Goal: Information Seeking & Learning: Learn about a topic

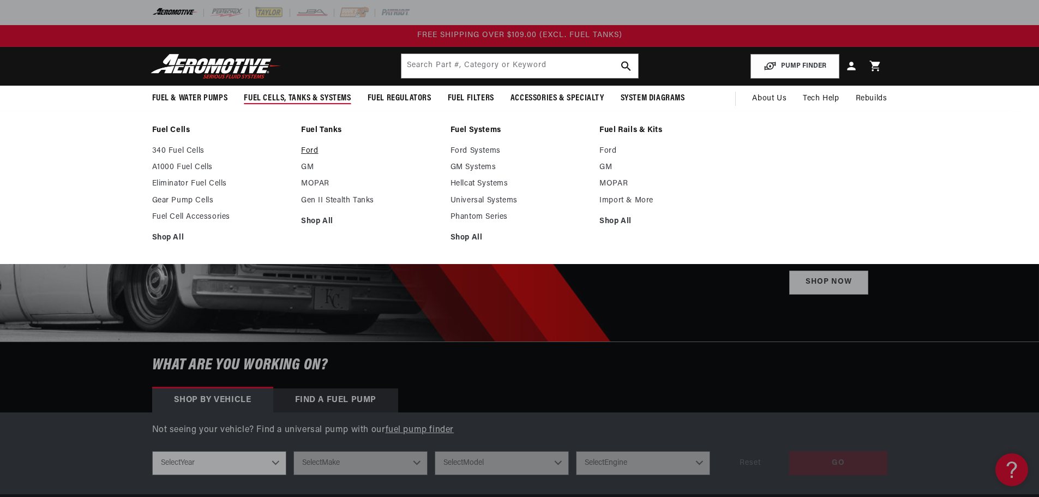
click at [315, 151] on link "Ford" at bounding box center [370, 151] width 139 height 10
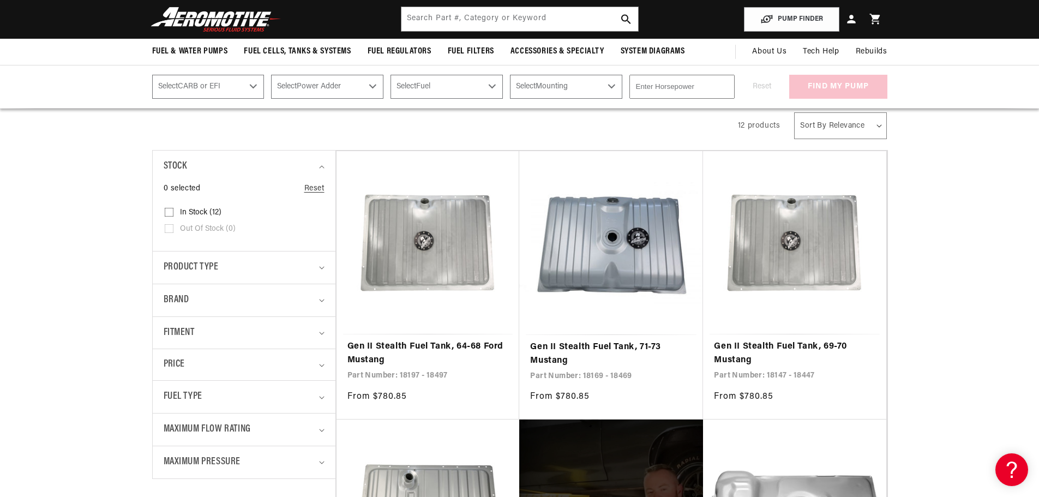
scroll to position [164, 0]
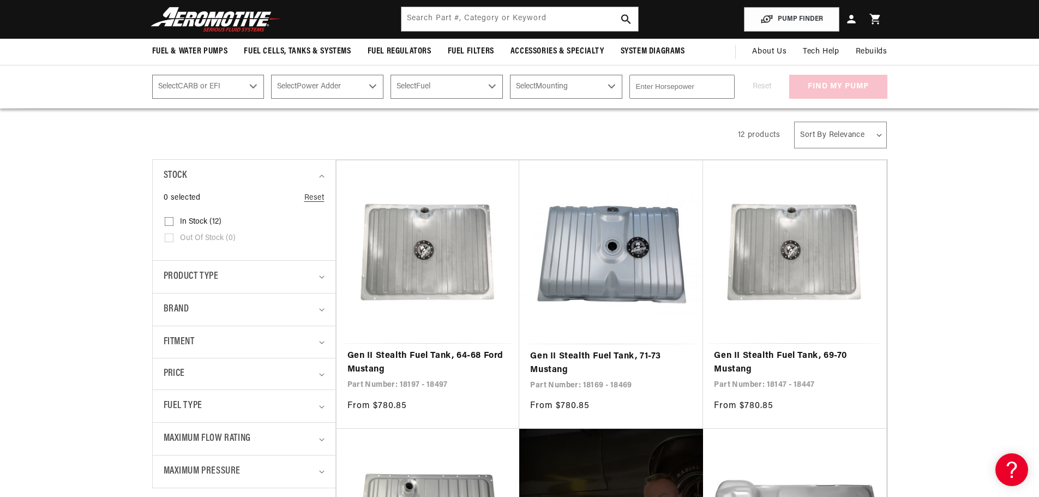
click at [255, 89] on select "Select CARB or EFI Carbureted Fuel Injected" at bounding box center [208, 87] width 112 height 24
select select "Fuel-Injected"
click at [152, 75] on select "Select CARB or EFI Carbureted Fuel Injected" at bounding box center [208, 87] width 112 height 24
select select "Fuel-Injected"
click at [323, 81] on select "Select Power Adder No - Naturally Aspirated Yes - Forced Induction" at bounding box center [327, 87] width 112 height 24
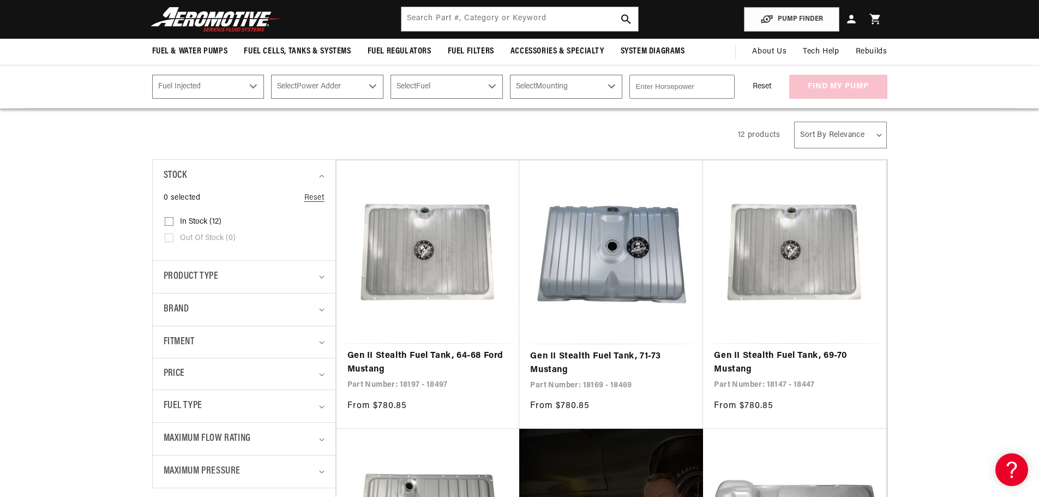
select select "Yes-Forced-Induction"
click at [271, 75] on select "Select Power Adder No - Naturally Aspirated Yes - Forced Induction" at bounding box center [327, 87] width 112 height 24
select select "Yes-Forced-Induction"
click at [474, 95] on select "Select Fuel E85 Gas" at bounding box center [446, 87] width 112 height 24
select select "Gas"
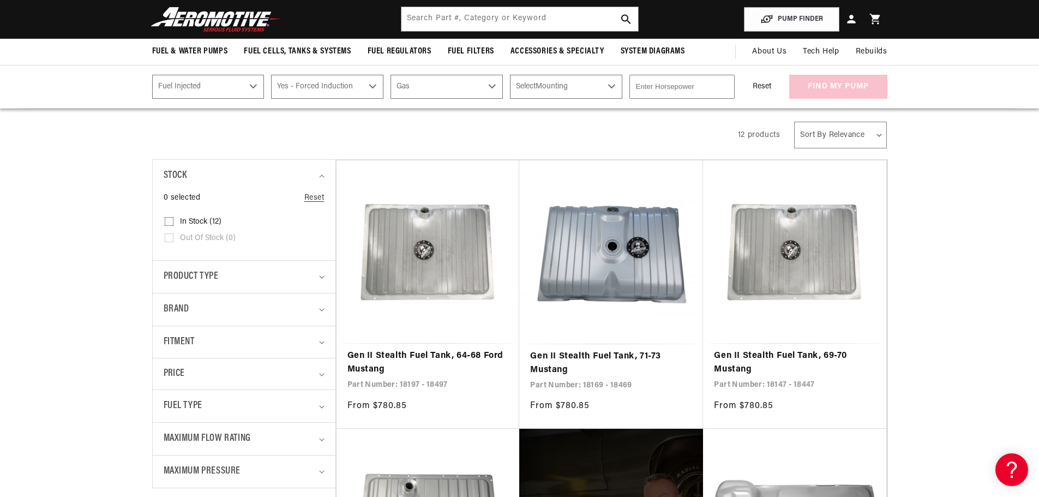
click at [390, 75] on select "Select Fuel E85 Gas" at bounding box center [446, 87] width 112 height 24
select select "Gas"
click at [536, 90] on select "Select Mounting External In-Tank" at bounding box center [566, 87] width 112 height 24
click at [427, 137] on div "All Products" at bounding box center [435, 133] width 567 height 31
click at [612, 87] on select "Select Mounting External In-Tank" at bounding box center [566, 87] width 112 height 24
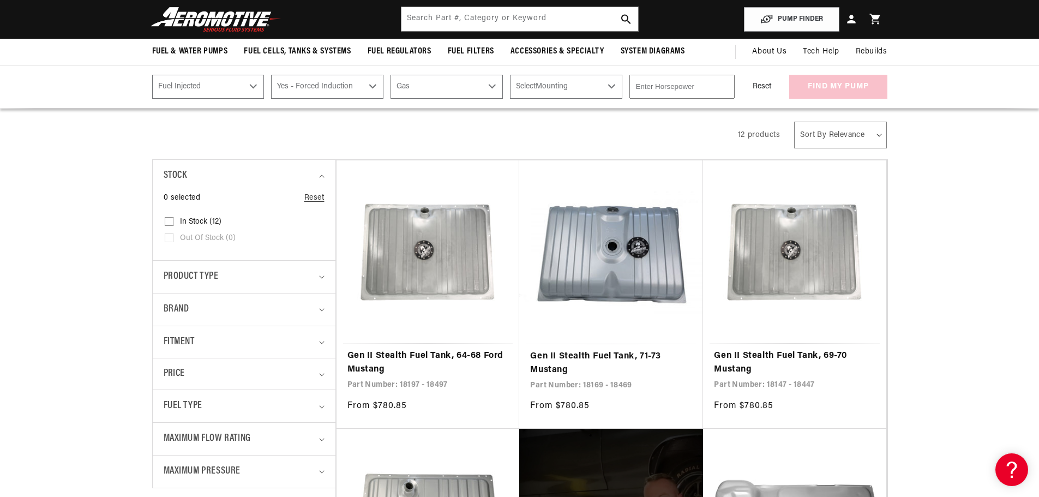
select select "In-Tank"
click at [510, 75] on select "Select Mounting External In-Tank" at bounding box center [566, 87] width 112 height 24
select select "In-Tank"
click at [696, 89] on input "number" at bounding box center [681, 87] width 105 height 24
type input "975"
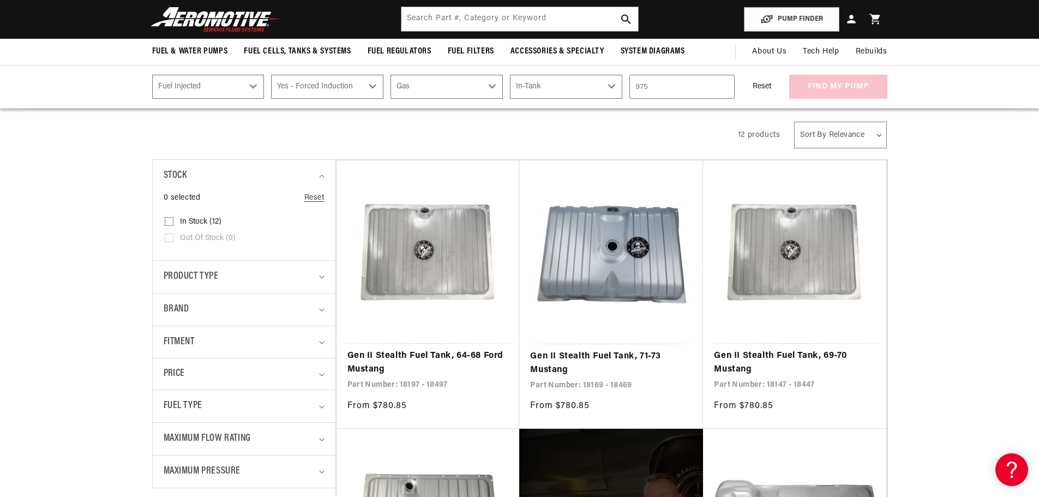
click at [698, 138] on div "All Products" at bounding box center [435, 133] width 567 height 31
click at [835, 88] on button "find my pump" at bounding box center [838, 87] width 98 height 25
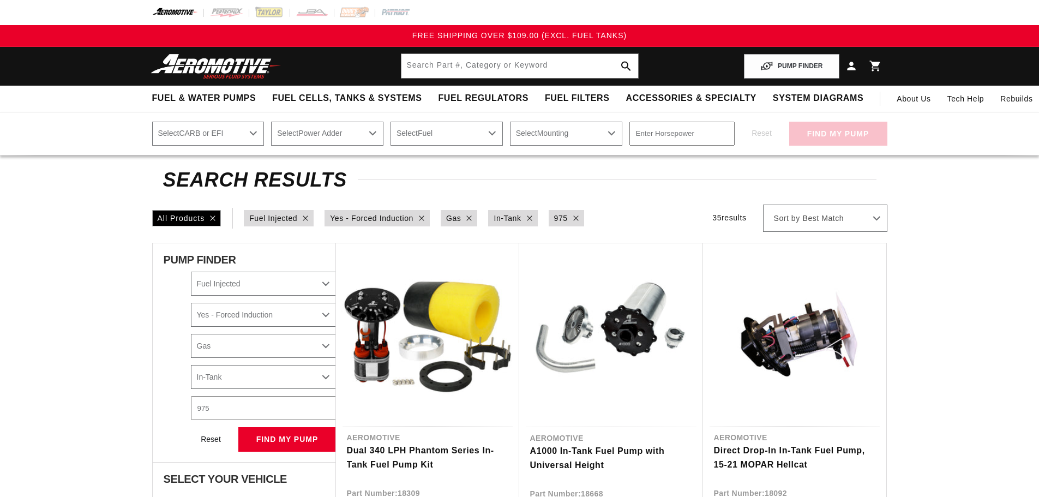
select select "Fuel-Injected"
select select "Yes-Forced-Induction"
select select "Gas"
select select "In-Tank"
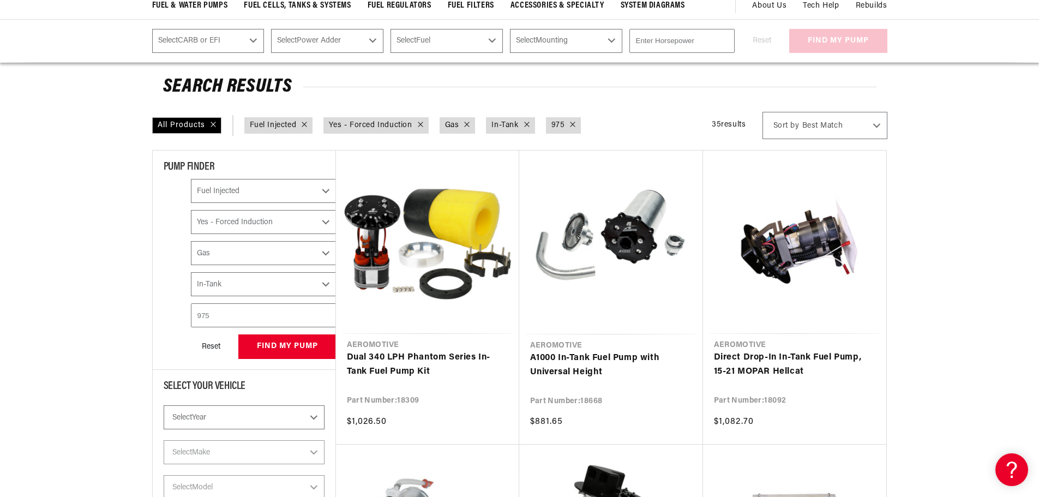
scroll to position [218, 0]
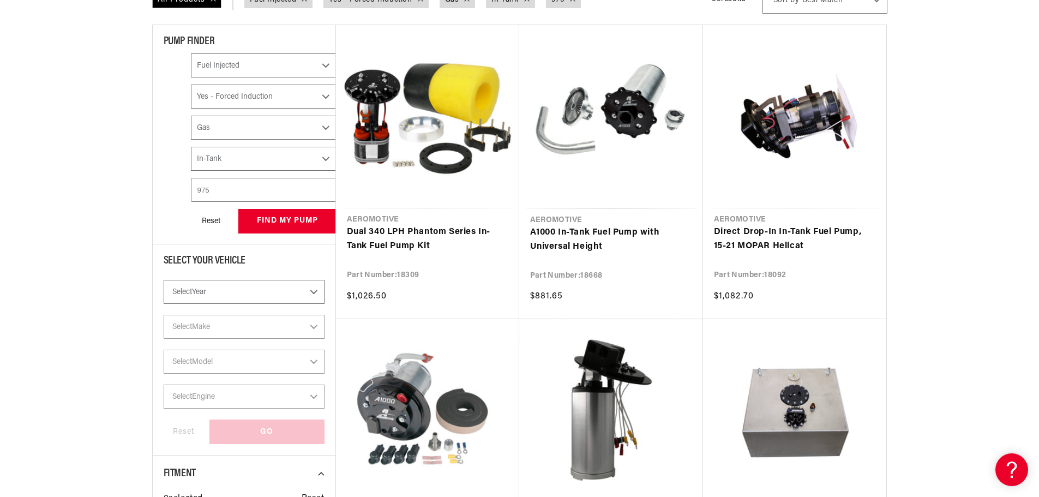
click at [206, 294] on select "Select Year 2023 2022 2021 2020 2019 2018 2017 2016 2015 2014 2013 2012 2011 20…" at bounding box center [244, 292] width 161 height 24
select select "1993"
click at [164, 280] on select "Select Year 2023 2022 2021 2020 2019 2018 2017 2016 2015 2014 2013 2012 2011 20…" at bounding box center [244, 292] width 161 height 24
select select "1993"
select select "Fuel-Injected"
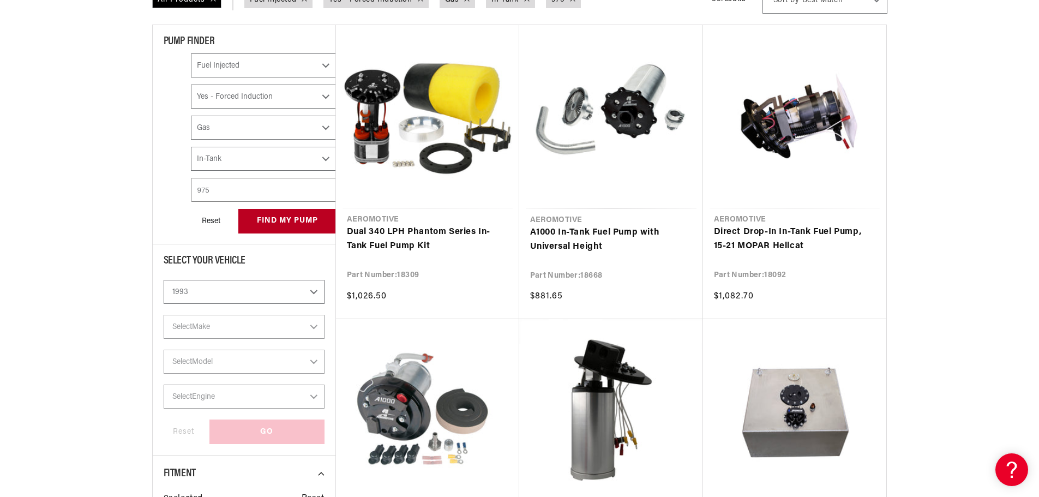
select select "Yes-Forced-Induction"
select select "Gas"
select select "In-Tank"
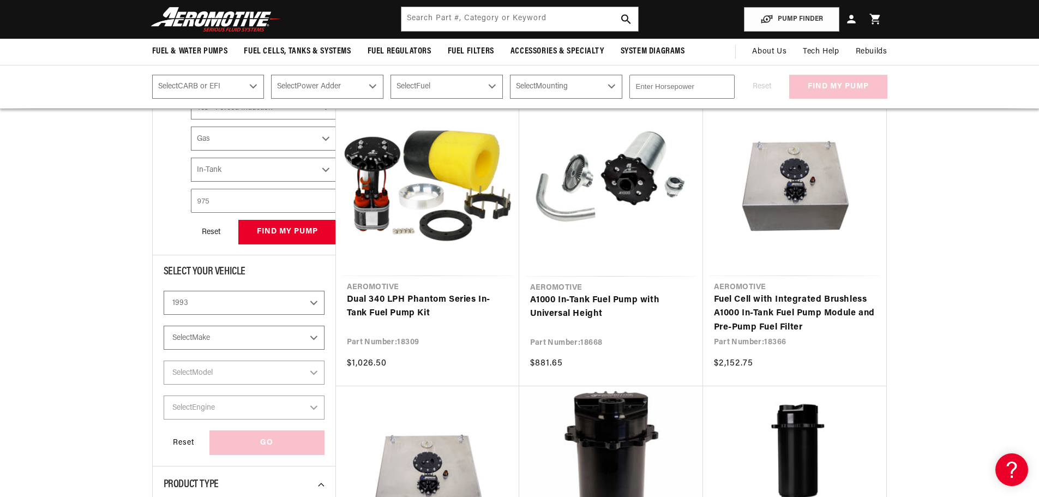
scroll to position [205, 0]
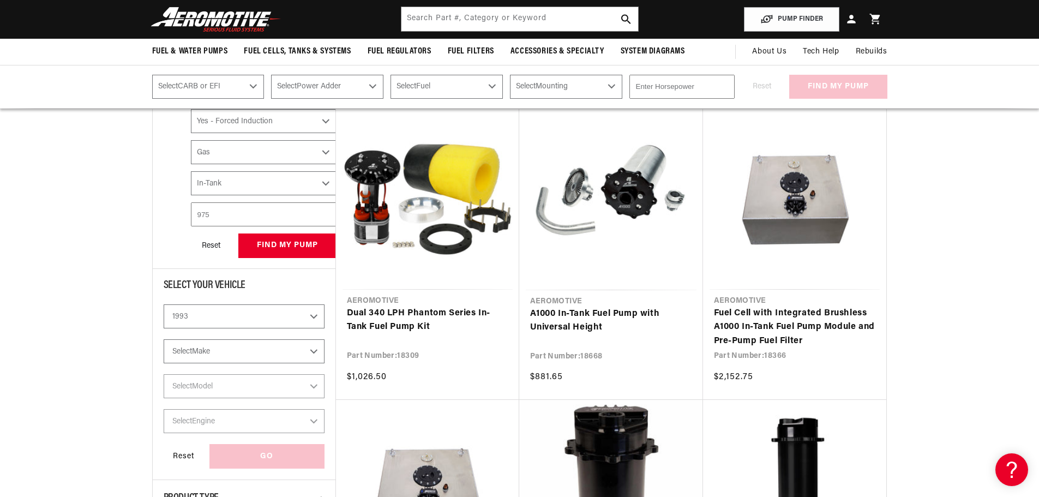
click at [241, 350] on select "Select Make Acura Chevrolet Dodge Eagle Ford GMC Honda Jeep Lexus Mazda Mitsubi…" at bounding box center [244, 351] width 161 height 24
select select "Ford"
click at [164, 339] on select "Select Make Acura Chevrolet Dodge Eagle Ford GMC Honda Jeep Lexus Mazda Mitsubi…" at bounding box center [244, 351] width 161 height 24
select select "Make"
select select "CarbOrEFI"
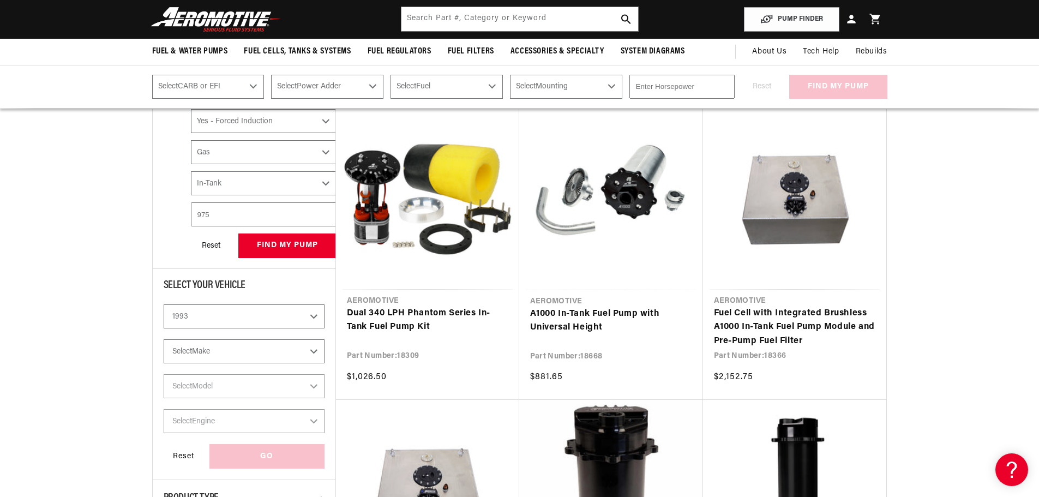
select select "PowerAdder"
select select "Fuel"
select select "Mounting"
select select "Ford"
select select "Fuel-Injected"
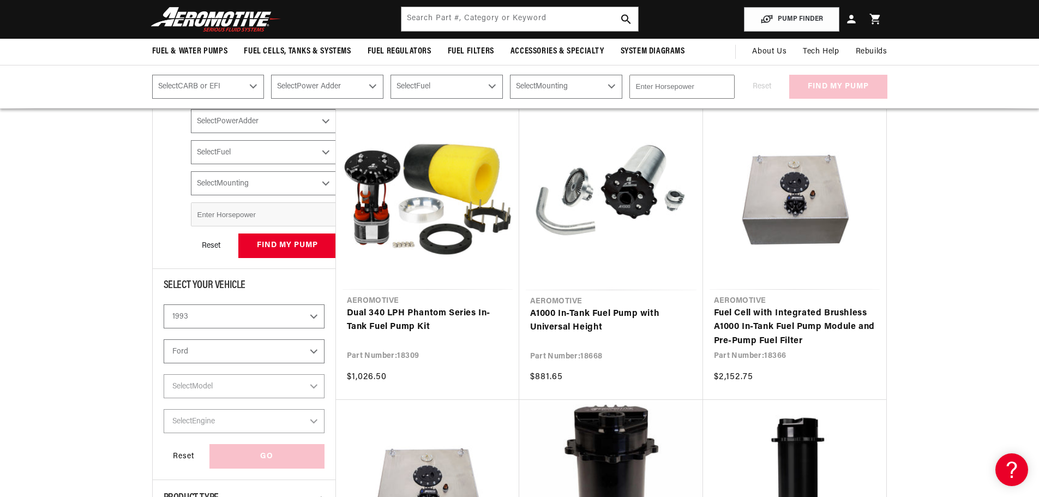
select select "Yes-Forced-Induction"
select select "Gas"
select select "In-Tank"
click at [220, 388] on select "Select Model Mustang Probe" at bounding box center [244, 386] width 161 height 24
select select "Mustang"
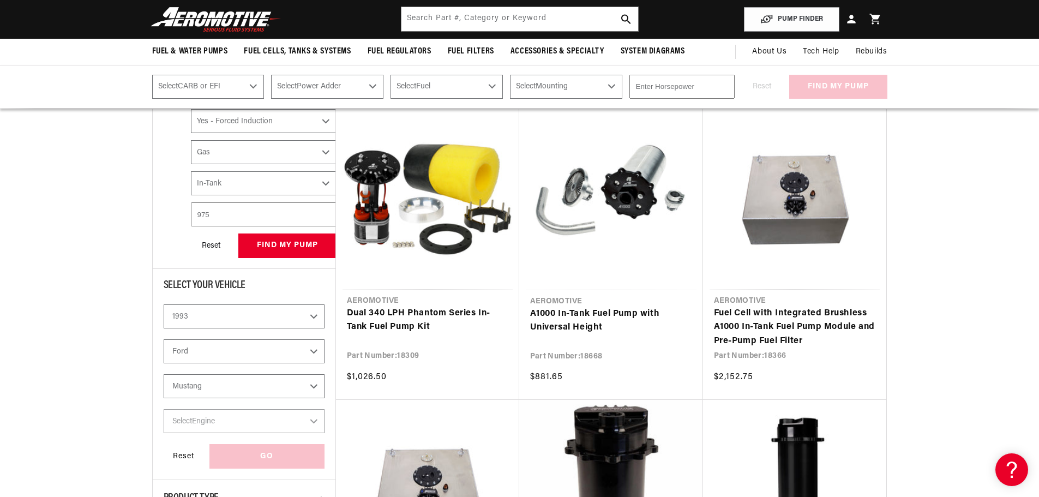
click at [164, 374] on select "Select Model Mustang Probe" at bounding box center [244, 386] width 161 height 24
select select "Mustang"
select select "Fuel-Injected"
select select "Yes-Forced-Induction"
select select "Gas"
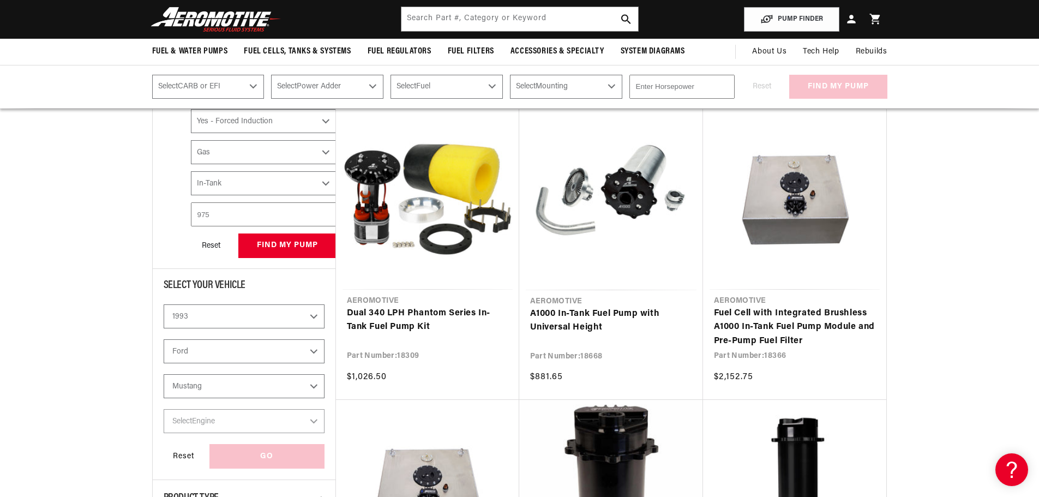
select select "In-Tank"
click at [221, 423] on select "Select Engine 2.3L 5.0L" at bounding box center [244, 421] width 161 height 24
select select "5.0L"
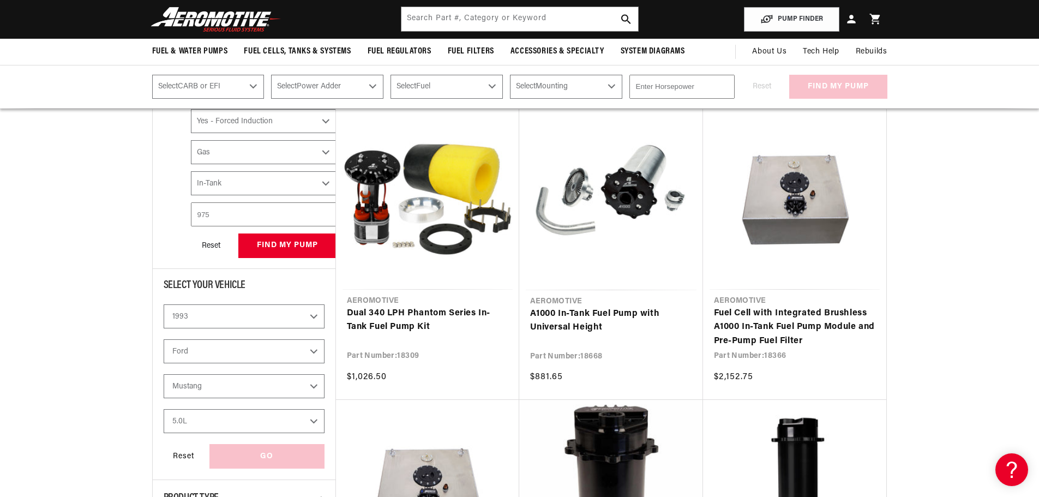
click at [164, 409] on select "Select Engine 2.3L 5.0L" at bounding box center [244, 421] width 161 height 24
select select "5.0L"
select select "CarbOrEFI"
select select "PowerAdder"
select select "Fuel"
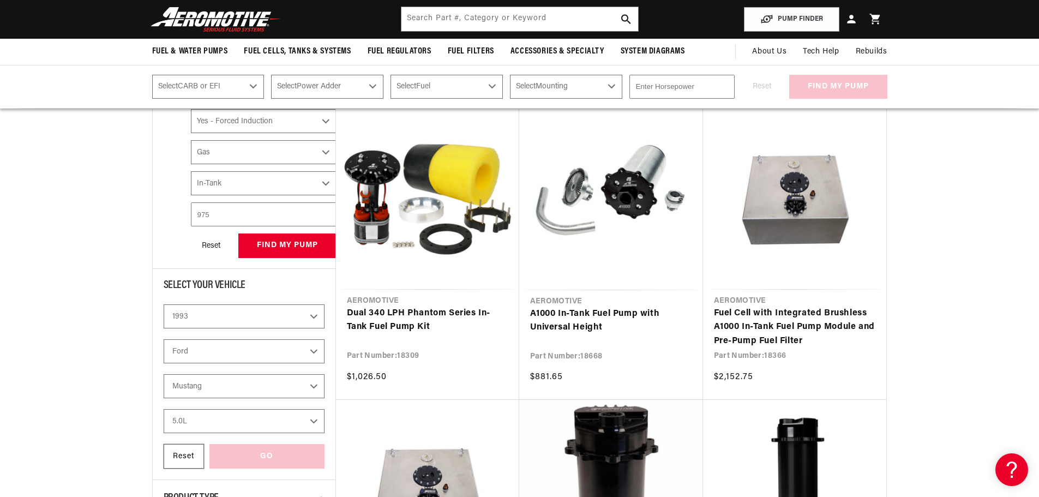
select select "Mounting"
select select "Fuel-Injected"
select select "Yes-Forced-Induction"
select select "Gas"
select select "In-Tank"
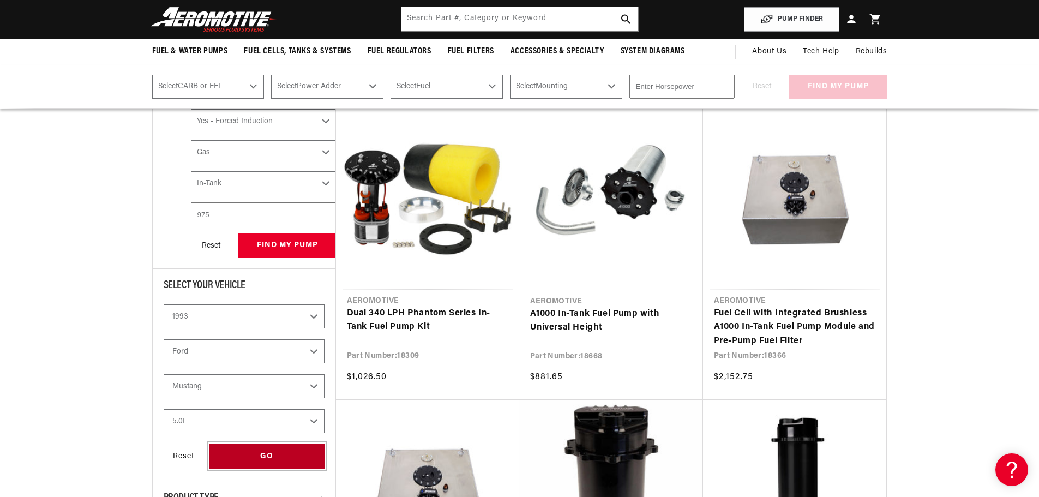
click at [274, 463] on div "GO" at bounding box center [266, 456] width 115 height 25
select select "Fuel-Injected"
select select "Yes-Forced-Induction"
select select "Gas"
select select "In-Tank"
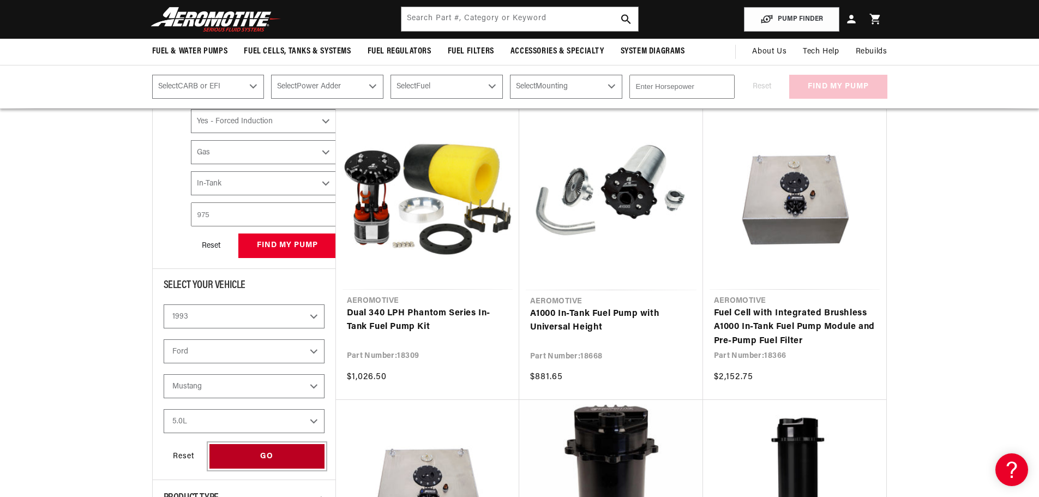
click at [277, 457] on div "GO" at bounding box center [266, 456] width 115 height 25
select select "Fuel-Injected"
select select "Yes-Forced-Induction"
select select "Gas"
select select "In-Tank"
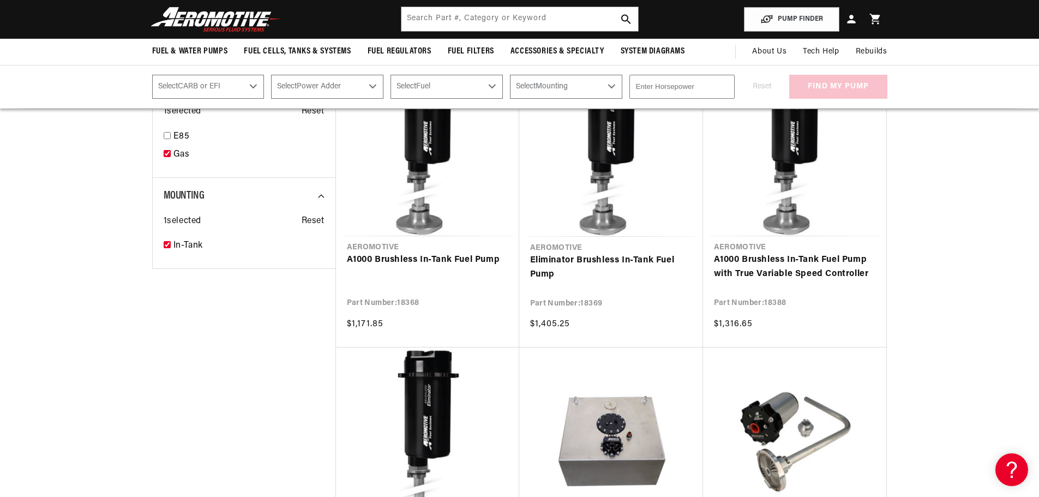
scroll to position [1077, 0]
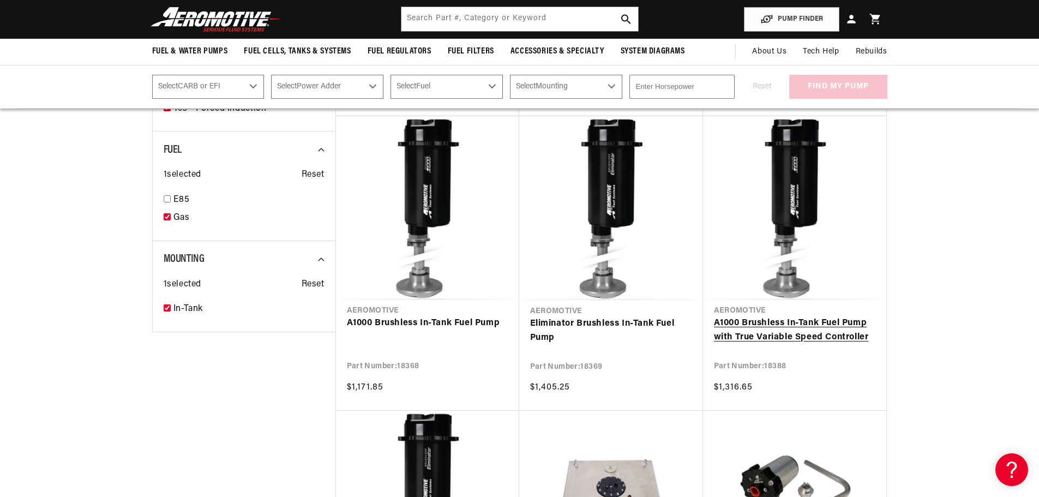
click at [797, 323] on link "A1000 Brushless In-Tank Fuel Pump with True Variable Speed Controller" at bounding box center [794, 330] width 161 height 28
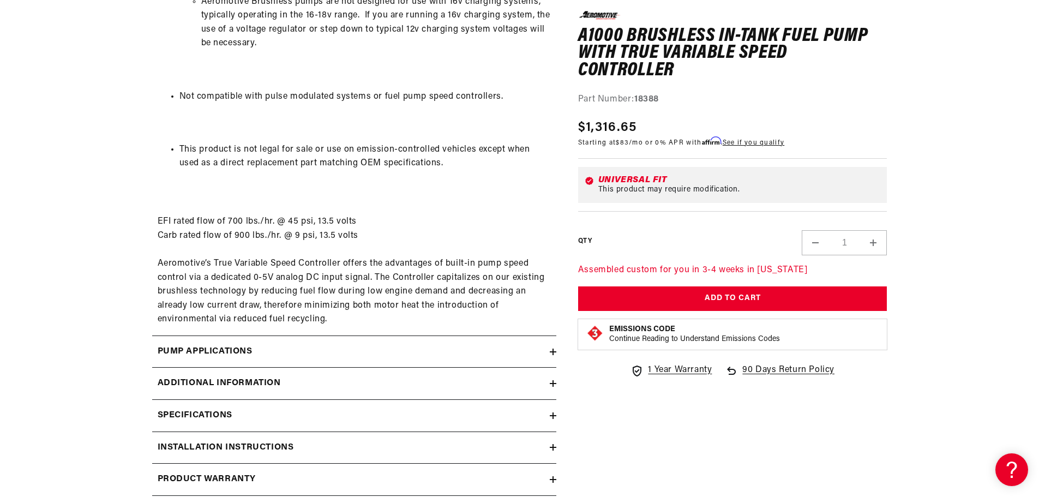
scroll to position [1418, 0]
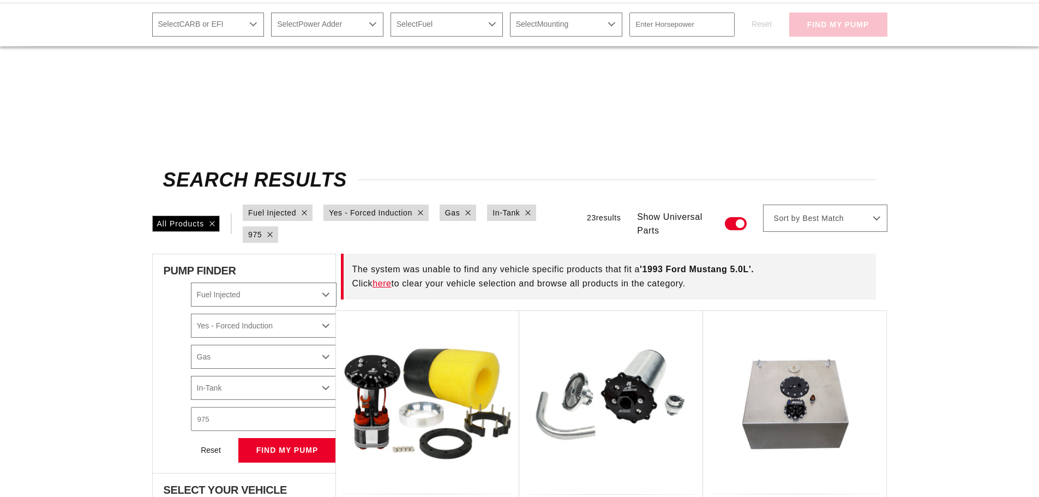
select select "Fuel-Injected"
select select "Yes-Forced-Induction"
select select "Gas"
select select "In-Tank"
select select "1993"
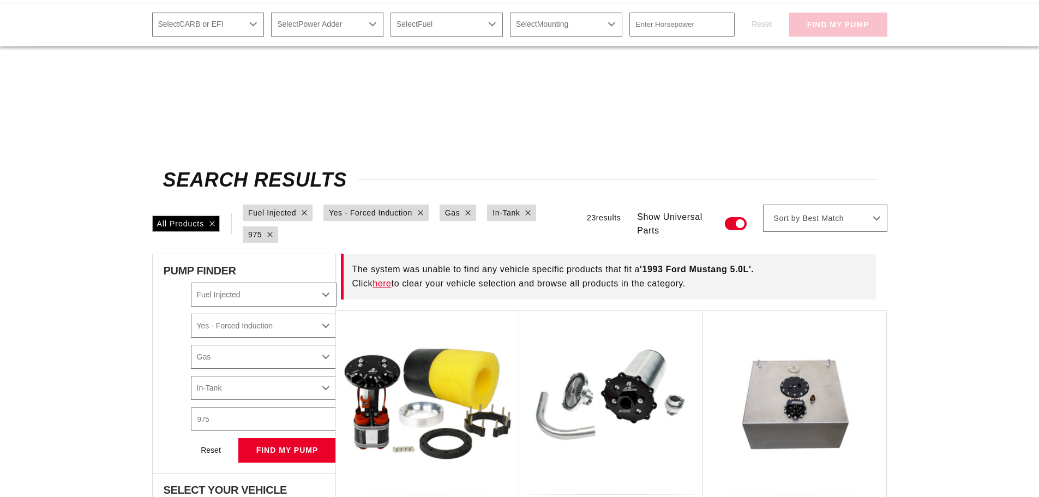
select select "Ford"
select select "5.0L"
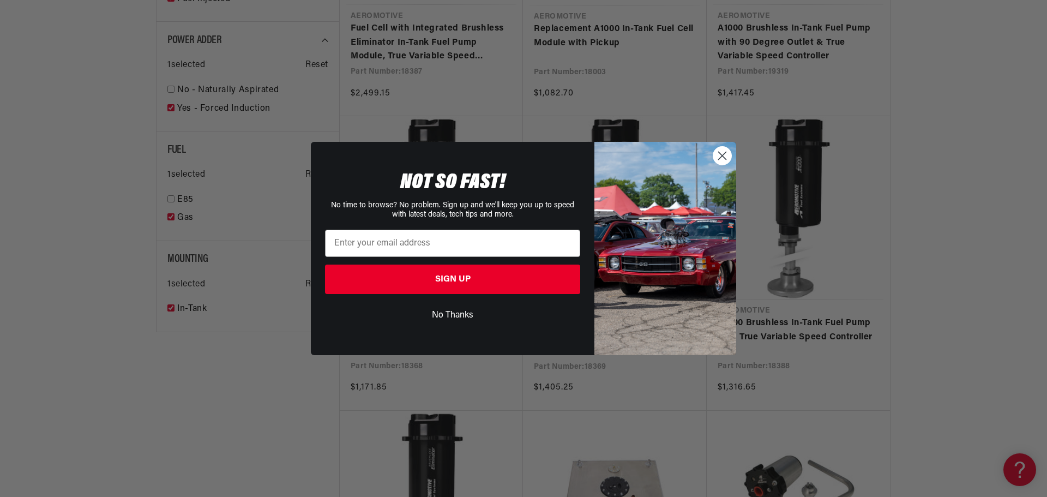
click at [724, 159] on circle "Close dialog" at bounding box center [722, 156] width 18 height 18
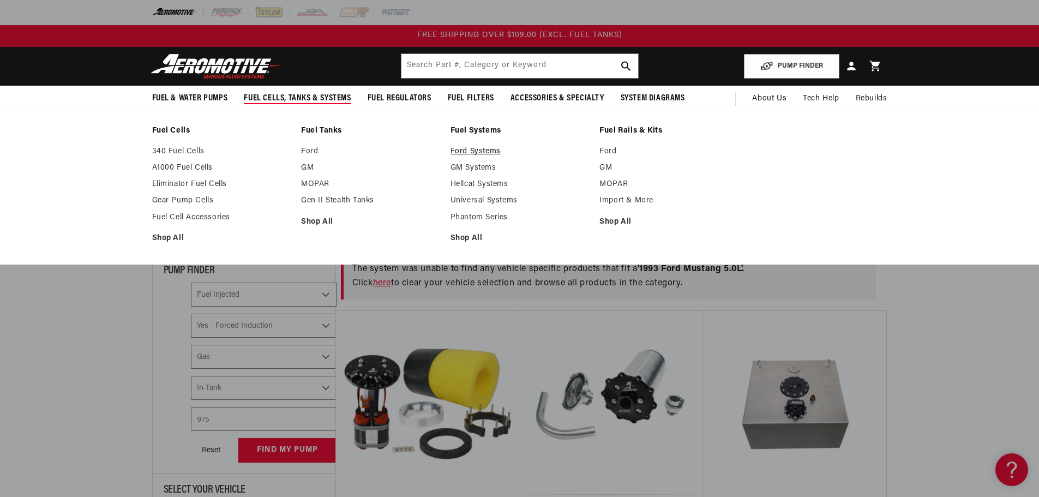
click at [476, 153] on link "Ford Systems" at bounding box center [519, 152] width 139 height 10
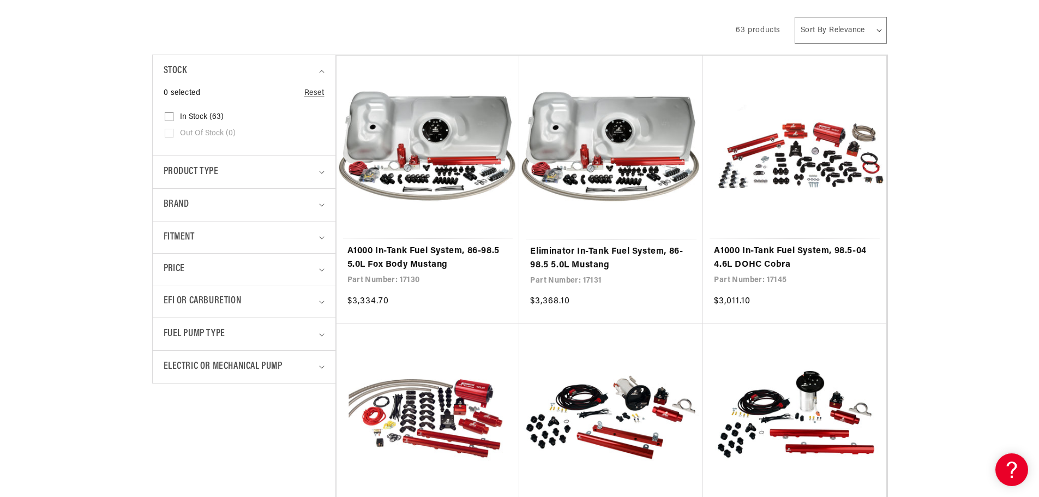
scroll to position [273, 0]
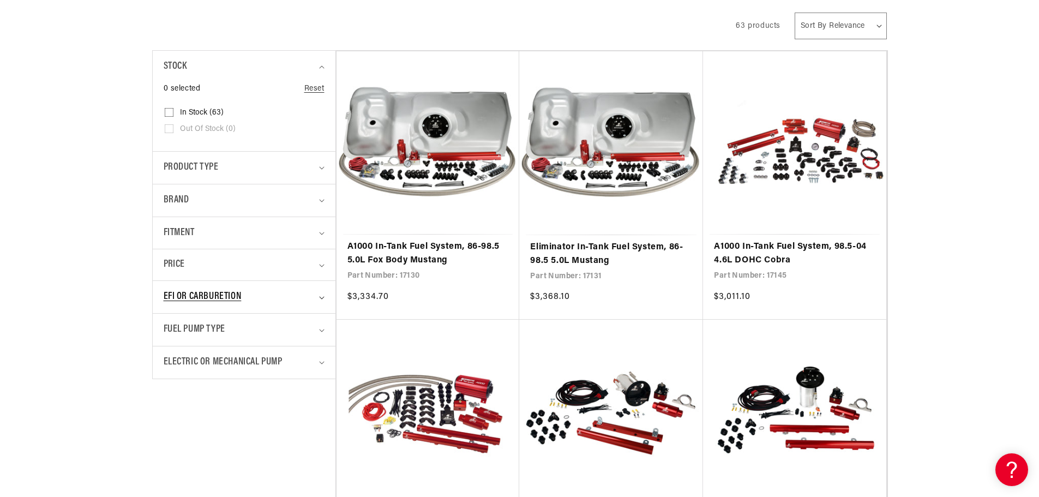
click at [226, 303] on span "EFI or Carburetion" at bounding box center [203, 297] width 78 height 16
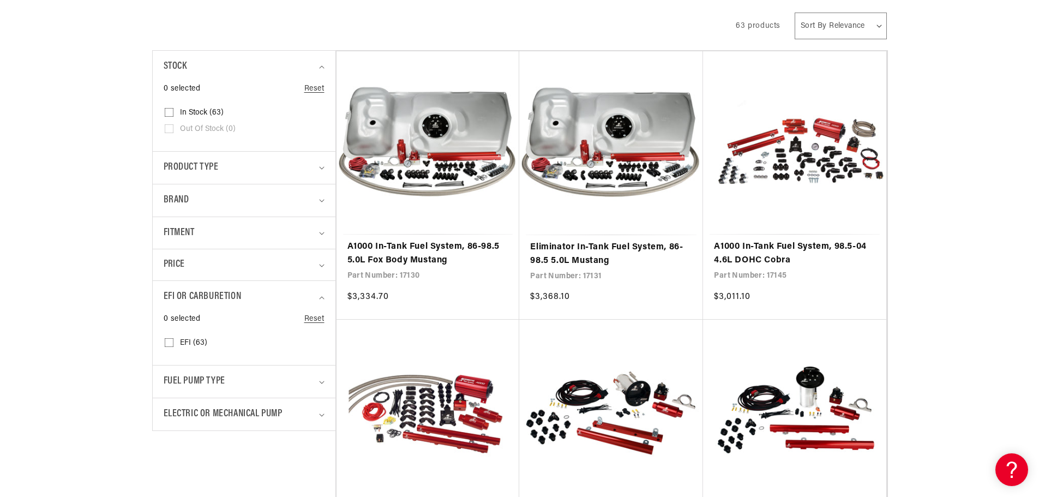
click at [171, 339] on icon at bounding box center [169, 342] width 9 height 9
click at [171, 340] on input "EFI (63) EFI (63 products)" at bounding box center [169, 344] width 9 height 9
checkbox input "true"
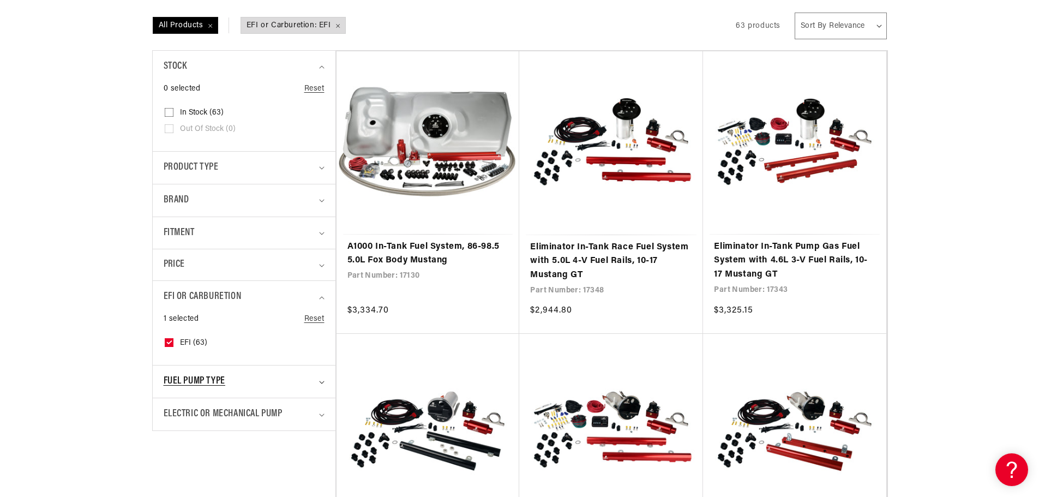
click at [200, 380] on span "Fuel Pump Type" at bounding box center [195, 382] width 62 height 16
click at [172, 426] on input "In-Tank (63) In-Tank (63 products)" at bounding box center [169, 429] width 9 height 9
checkbox input "true"
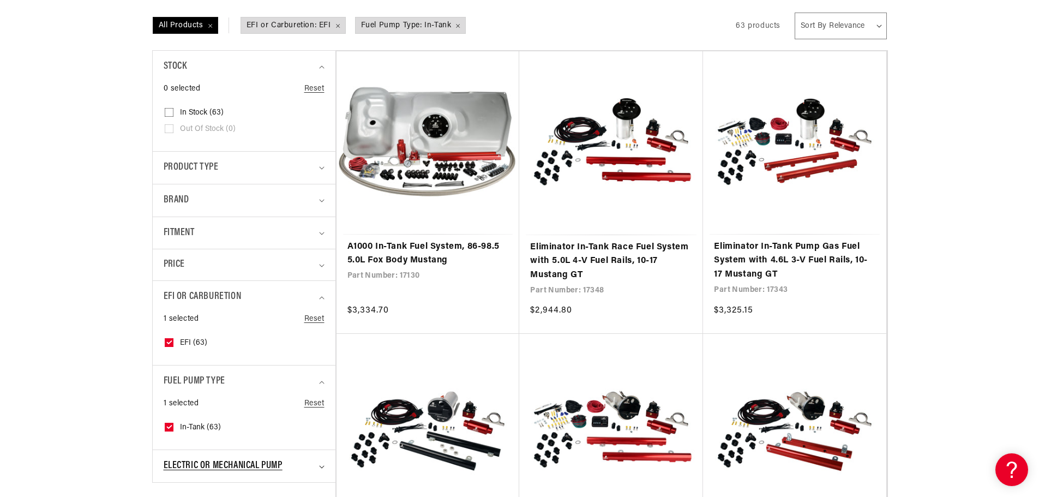
click at [179, 464] on span "Electric or Mechanical Pump" at bounding box center [223, 466] width 119 height 16
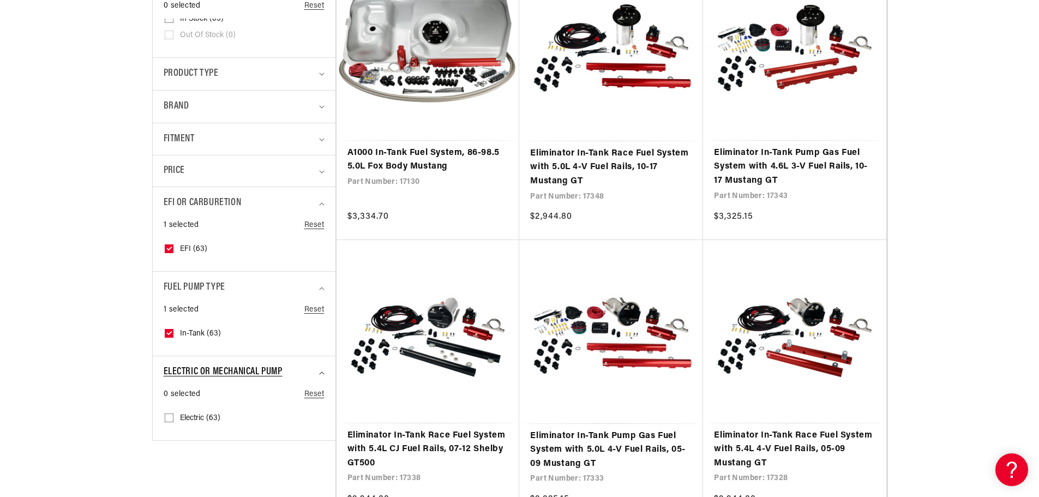
scroll to position [382, 0]
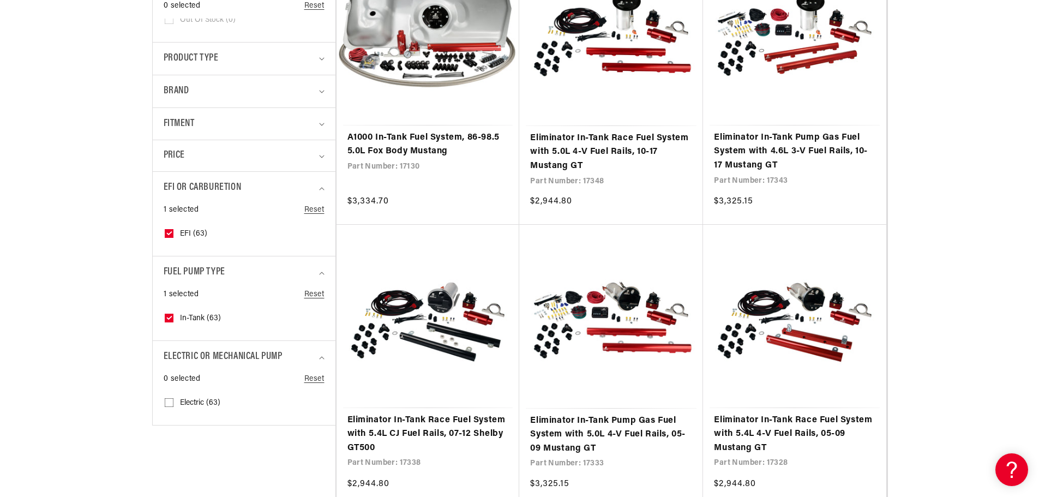
click at [167, 405] on input "Electric (63) Electric (63 products)" at bounding box center [169, 404] width 9 height 9
checkbox input "true"
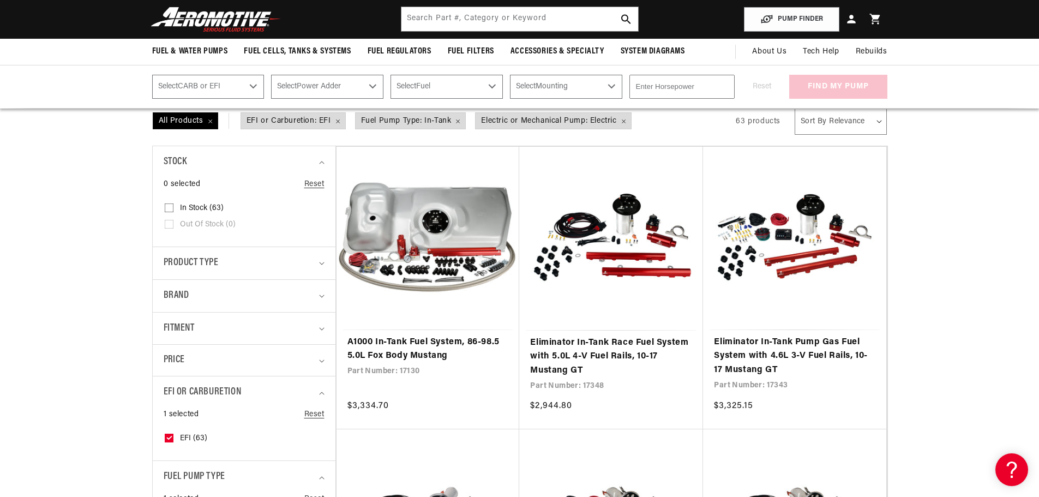
scroll to position [164, 0]
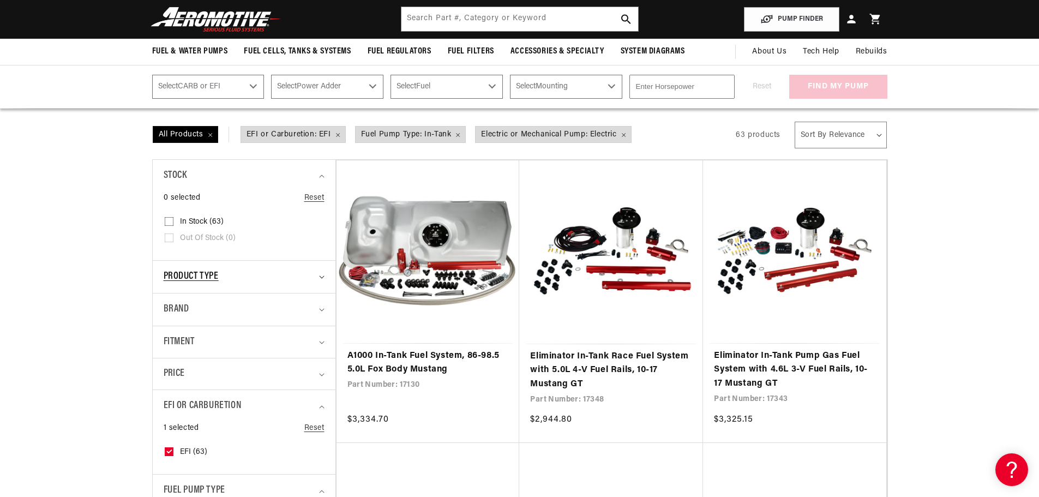
click at [187, 275] on span "Product type" at bounding box center [191, 277] width 55 height 16
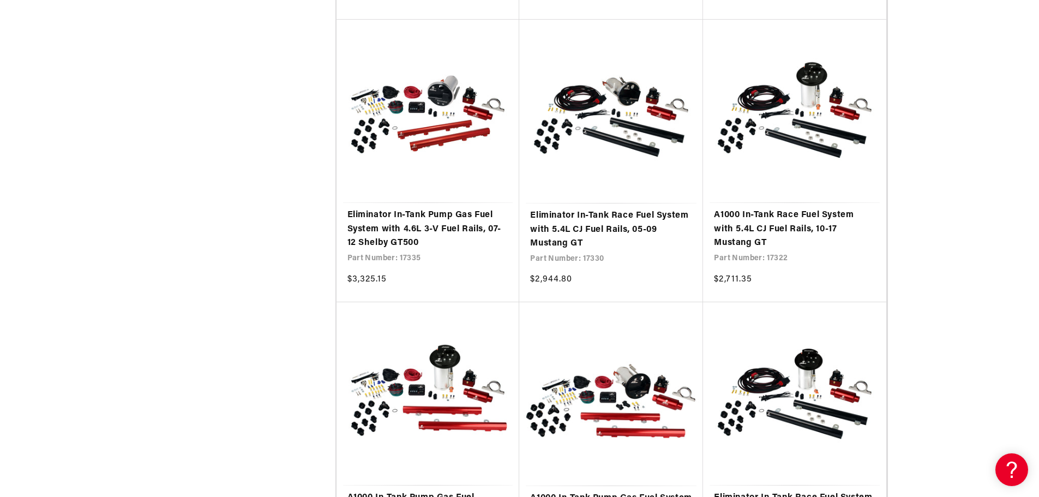
scroll to position [2291, 0]
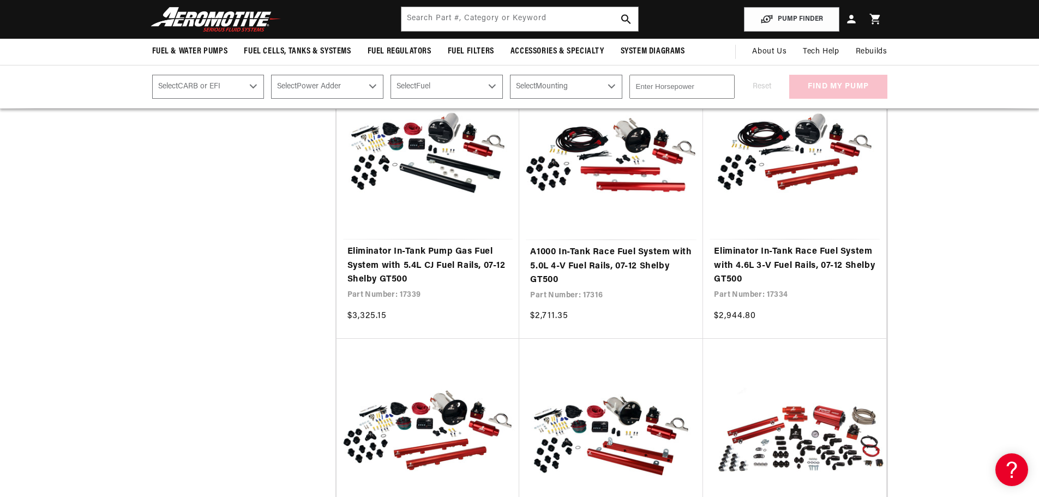
scroll to position [4036, 0]
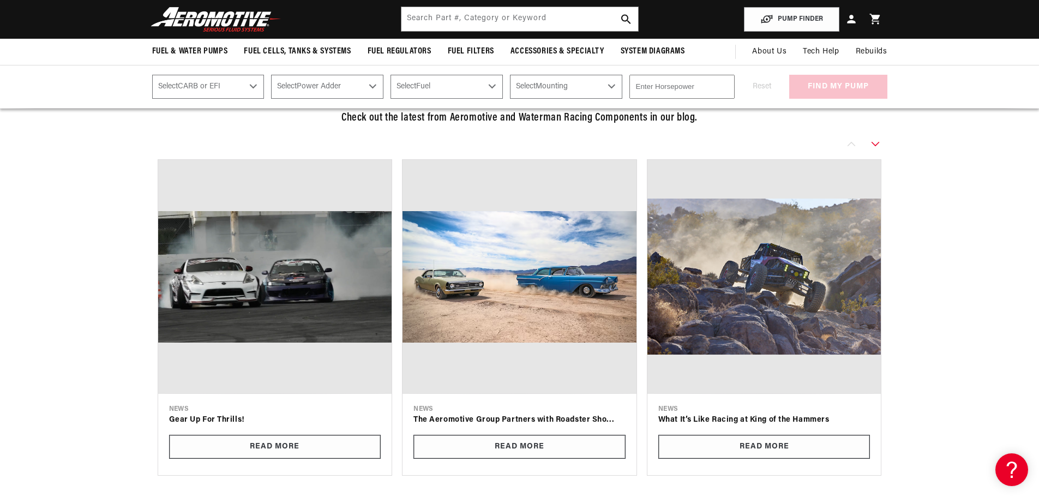
scroll to position [6433, 0]
